Goal: Find specific page/section: Find specific page/section

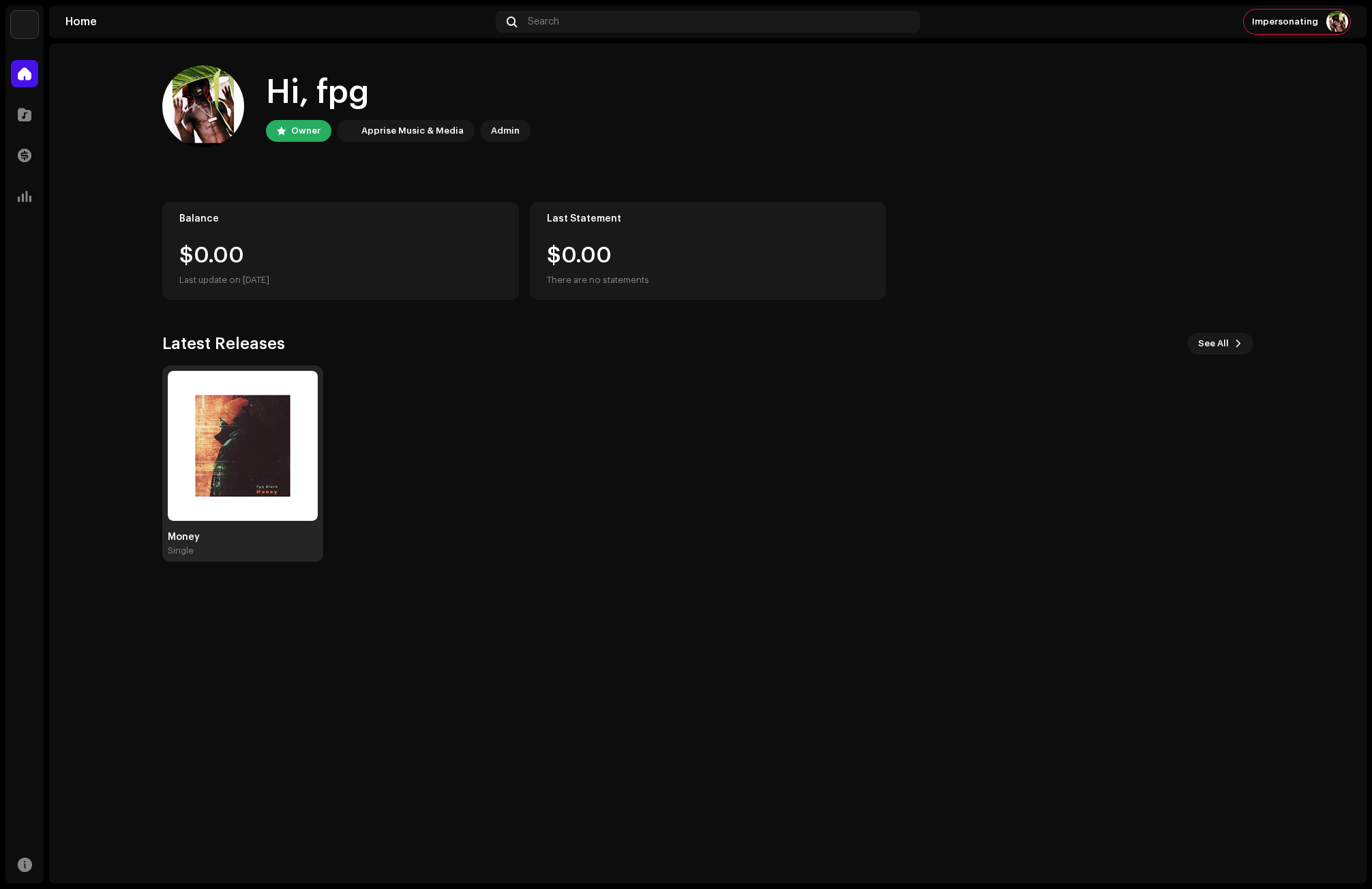
click at [239, 436] on img at bounding box center [243, 446] width 150 height 150
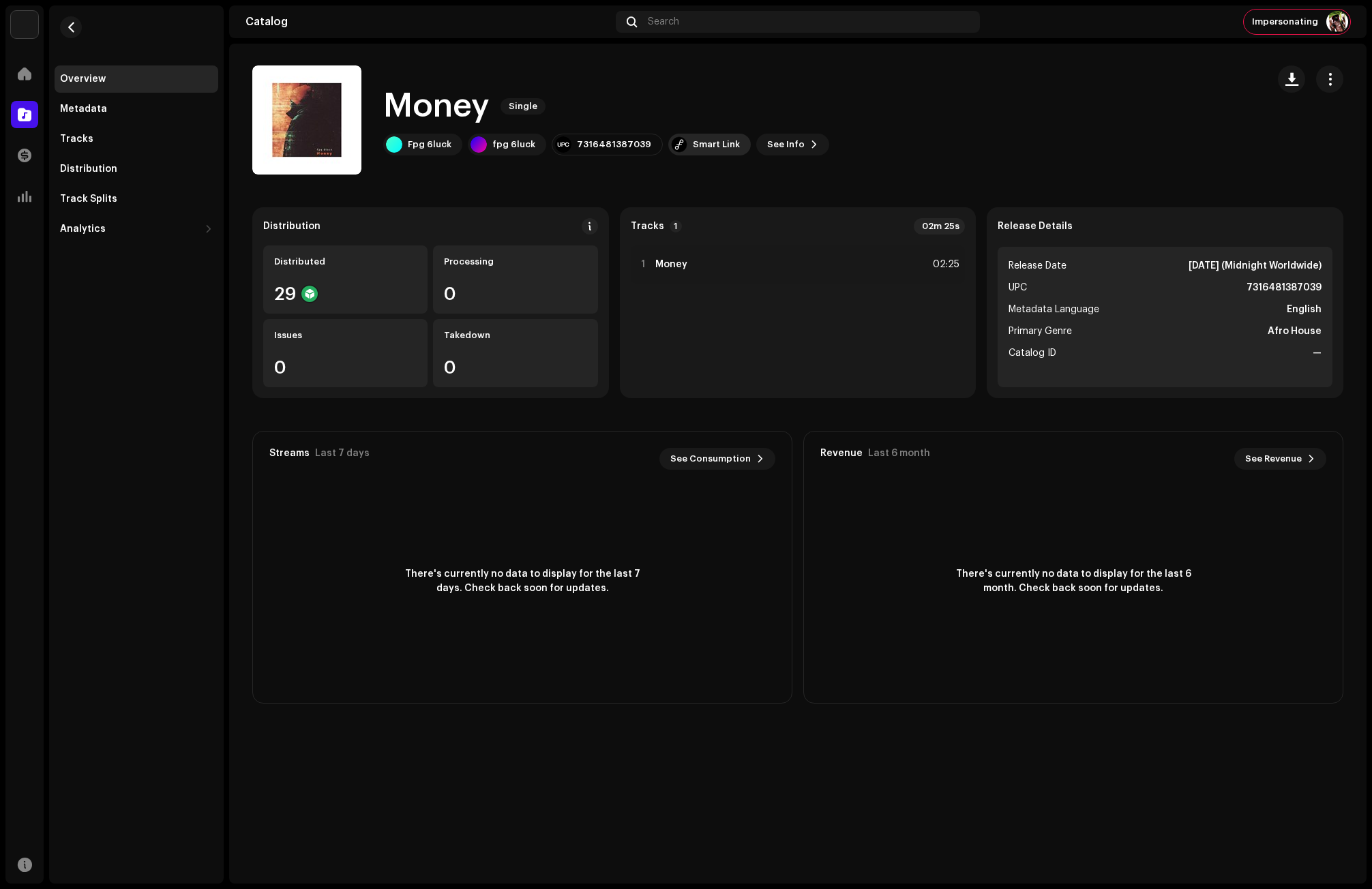
click at [693, 144] on div "Smart Link" at bounding box center [717, 144] width 47 height 11
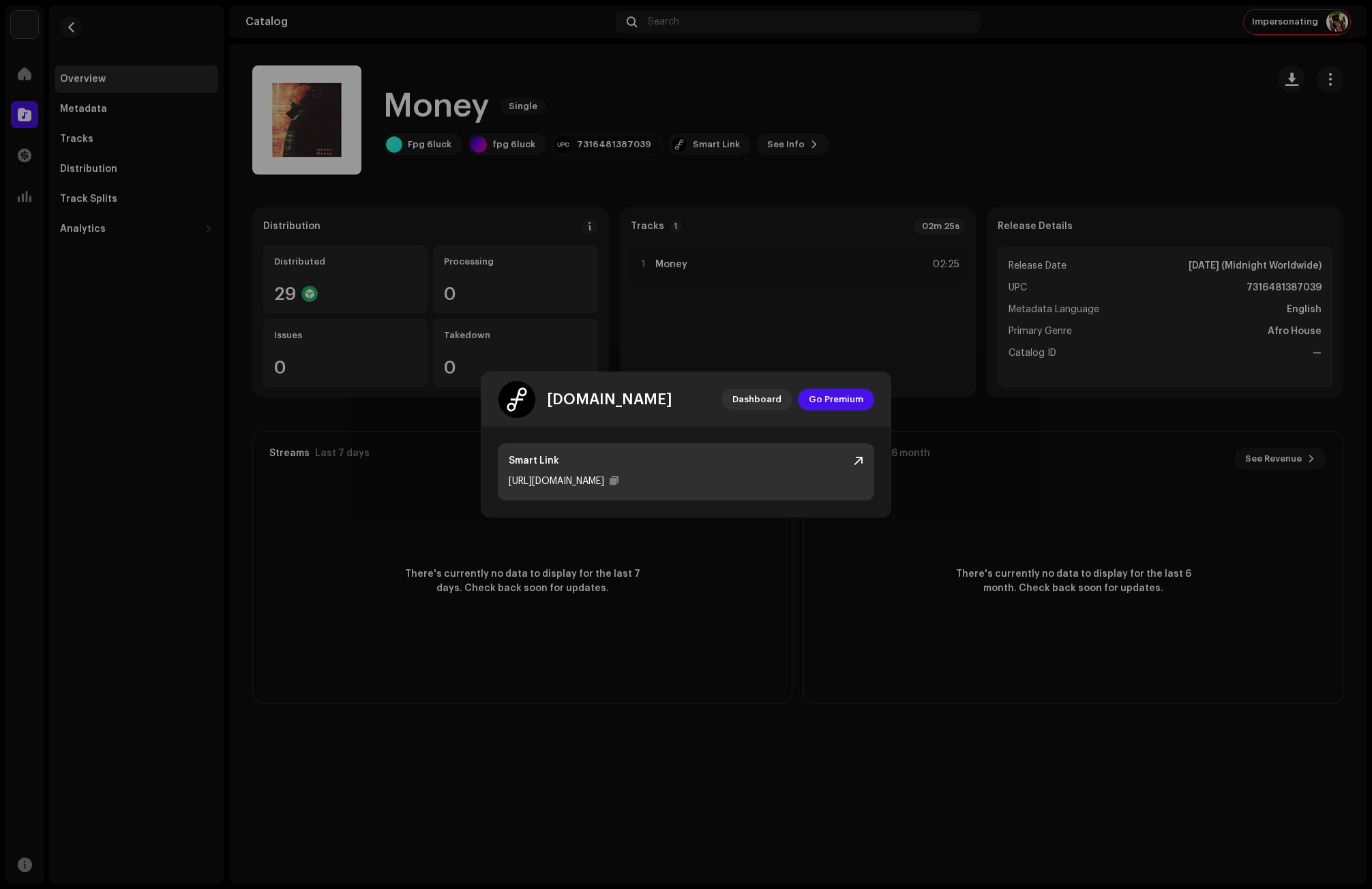
click at [853, 456] on div "Smart Link" at bounding box center [686, 461] width 355 height 14
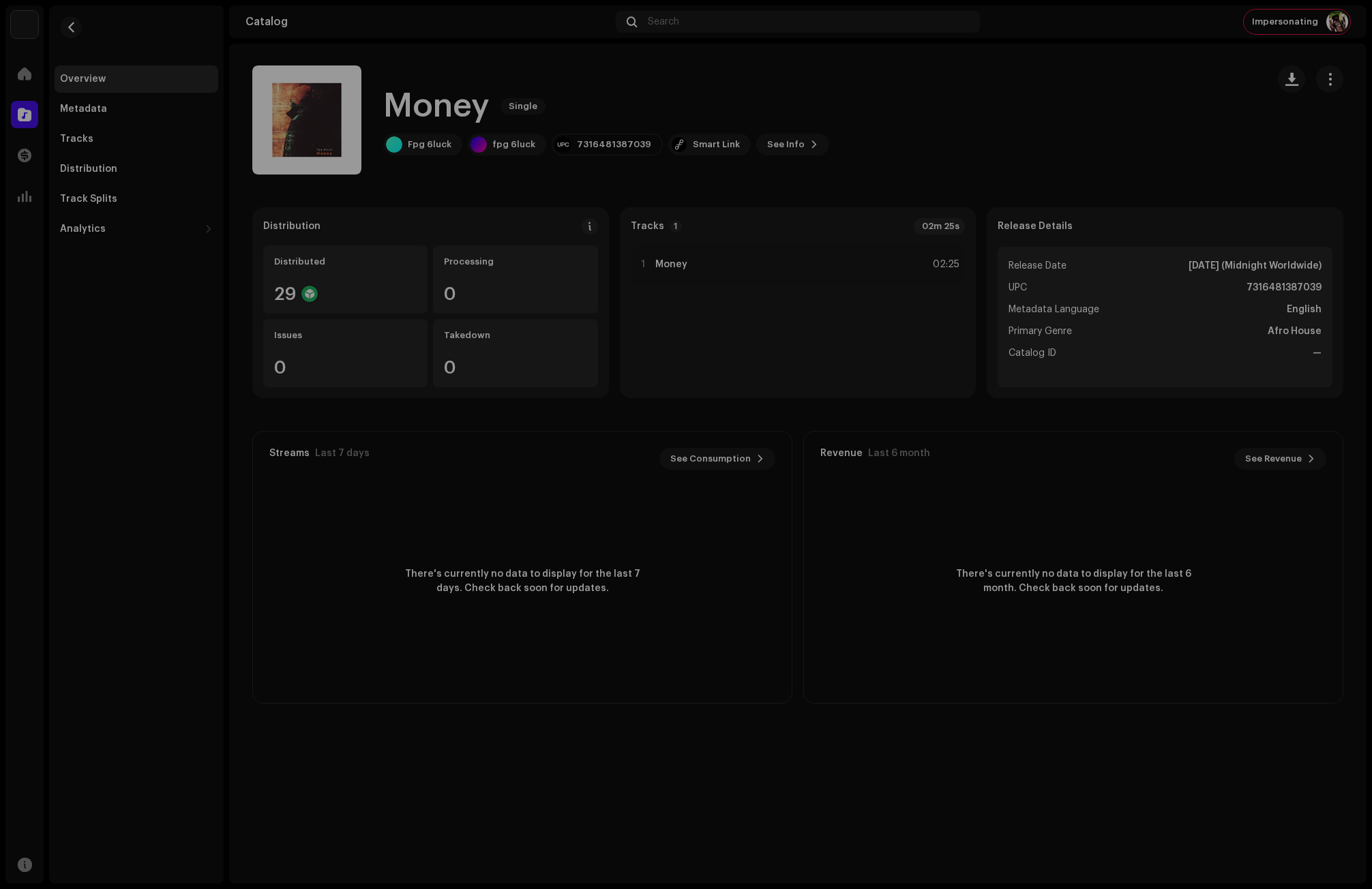
drag, startPoint x: 1170, startPoint y: 32, endPoint x: 1218, endPoint y: 67, distance: 59.4
click at [1169, 34] on div "[DOMAIN_NAME] Dashboard Go Premium Smart Link [URL][DOMAIN_NAME]" at bounding box center [686, 444] width 1372 height 889
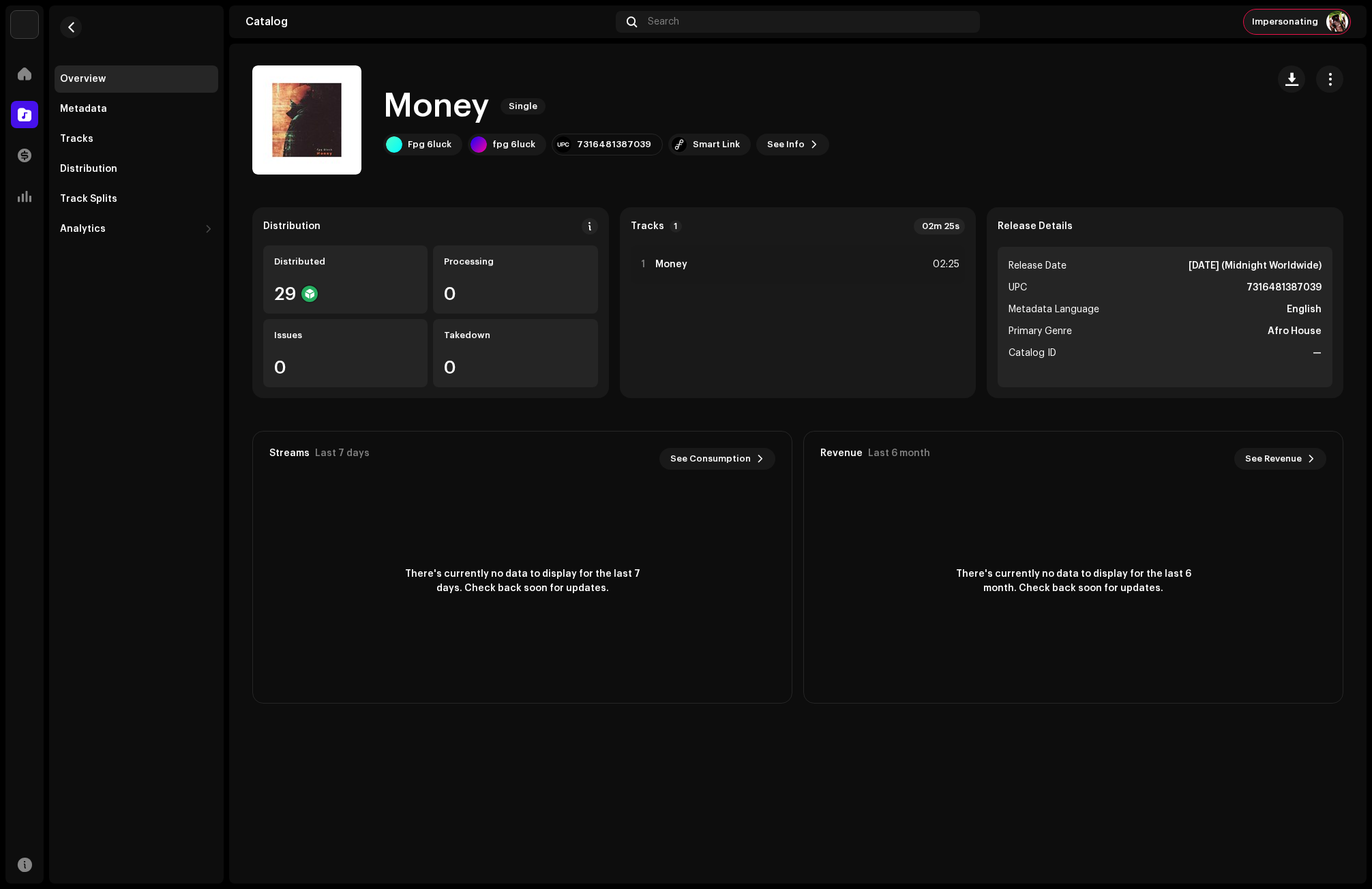
click at [1333, 19] on img at bounding box center [1337, 22] width 22 height 22
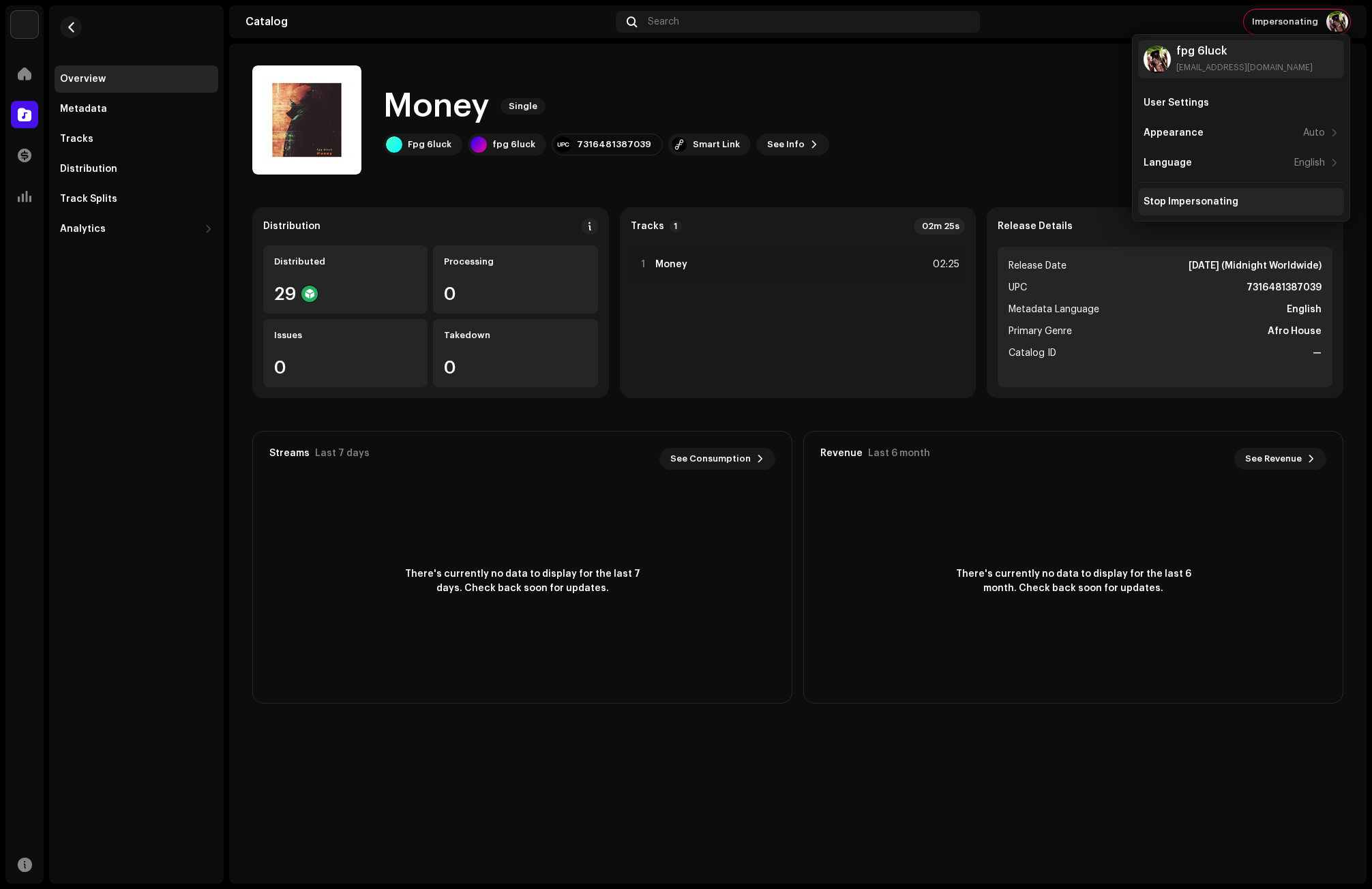
click at [1203, 196] on div "Stop Impersonating" at bounding box center [1241, 202] width 206 height 28
